Goal: Task Accomplishment & Management: Complete application form

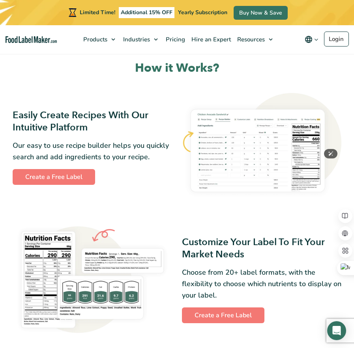
scroll to position [257, 0]
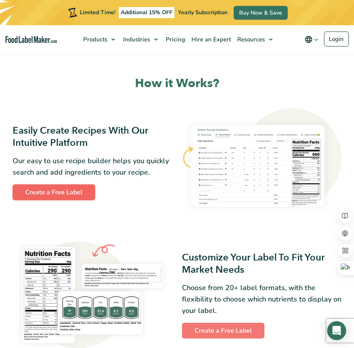
click at [78, 192] on link "Create a Free Label" at bounding box center [54, 193] width 82 height 16
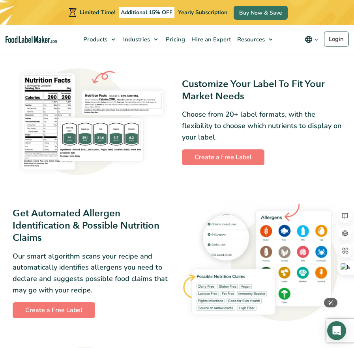
scroll to position [443, 0]
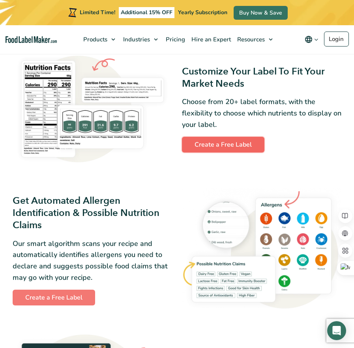
click at [225, 150] on link "Create a Free Label" at bounding box center [223, 145] width 82 height 16
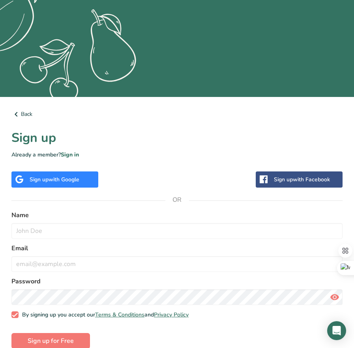
scroll to position [162, 0]
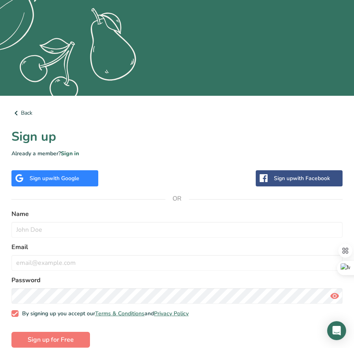
click at [68, 175] on span "with Google" at bounding box center [64, 178] width 31 height 7
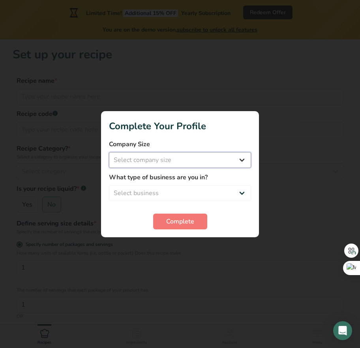
click at [242, 162] on select "Select company size Fewer than 10 Employees 10 to 50 Employees 51 to 500 Employ…" at bounding box center [180, 160] width 142 height 16
select select "1"
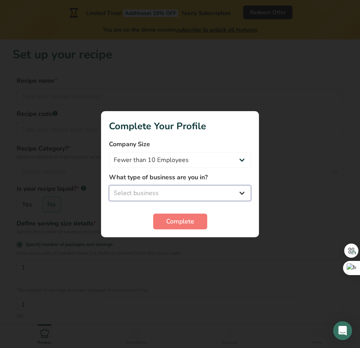
click at [241, 192] on select "Select business Packaged Food Manufacturer Restaurant & Cafe Bakery Meal Plans …" at bounding box center [180, 193] width 142 height 16
select select "8"
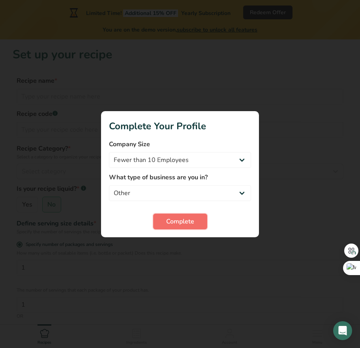
click at [192, 215] on button "Complete" at bounding box center [180, 222] width 54 height 16
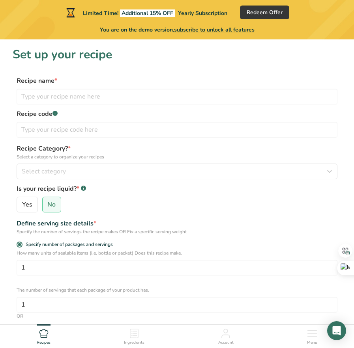
click at [134, 334] on icon at bounding box center [133, 333] width 9 height 9
